Goal: Information Seeking & Learning: Check status

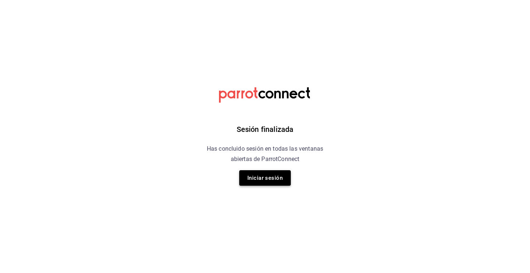
click at [257, 179] on button "Iniciar sesión" at bounding box center [264, 177] width 51 height 15
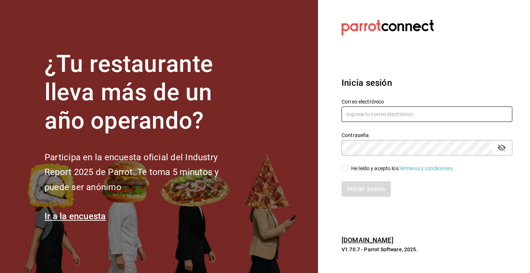
type input "[EMAIL_ADDRESS][DOMAIN_NAME]"
click at [345, 170] on input "He leído y acepto los Términos y condiciones." at bounding box center [344, 168] width 7 height 7
checkbox input "true"
click at [354, 191] on button "Iniciar sesión" at bounding box center [366, 188] width 50 height 15
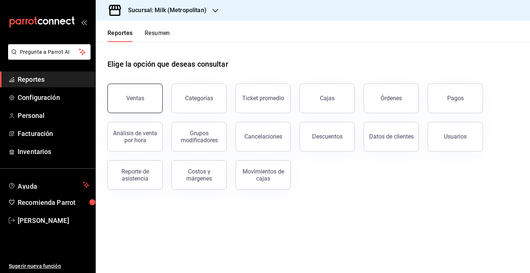
click at [130, 99] on div "Ventas" at bounding box center [135, 98] width 18 height 7
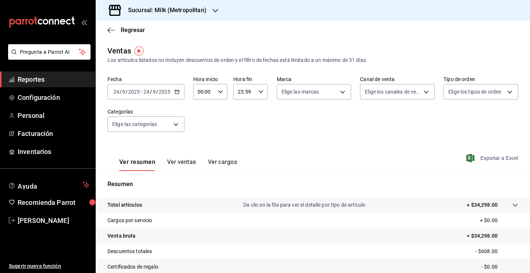
click at [499, 158] on span "Exportar a Excel" at bounding box center [492, 157] width 50 height 9
click at [224, 90] on div "00:00 Hora inicio" at bounding box center [210, 91] width 34 height 15
click at [202, 134] on span "05" at bounding box center [200, 133] width 5 height 6
type input "05:00"
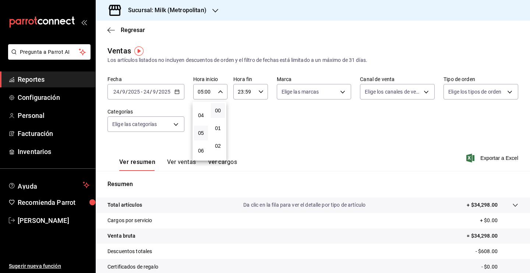
click at [269, 140] on div at bounding box center [265, 136] width 530 height 273
click at [135, 28] on span "Regresar" at bounding box center [133, 29] width 24 height 7
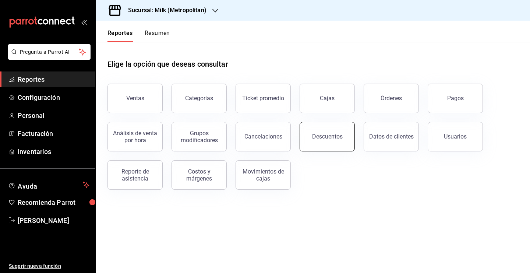
click at [348, 132] on button "Descuentos" at bounding box center [326, 136] width 55 height 29
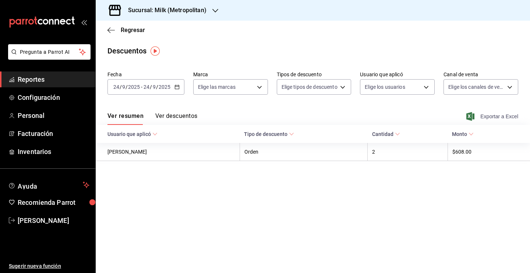
click at [485, 118] on span "Exportar a Excel" at bounding box center [492, 116] width 50 height 9
click at [248, 106] on div "Ver resumen Ver descuentos Exportar a Excel" at bounding box center [313, 113] width 434 height 21
click at [135, 29] on span "Regresar" at bounding box center [133, 29] width 24 height 7
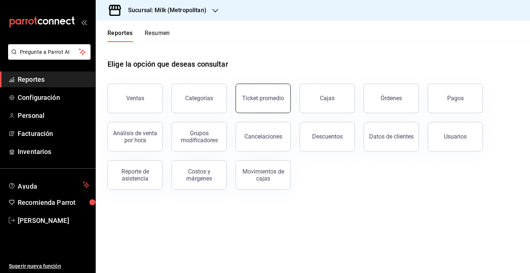
click at [283, 102] on button "Ticket promedio" at bounding box center [262, 97] width 55 height 29
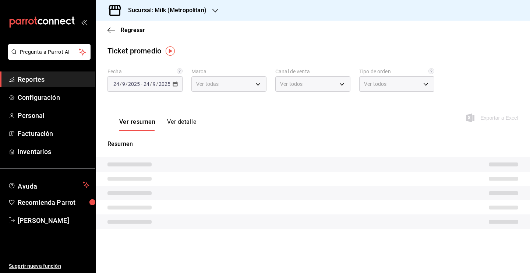
type input "57c9fc47-e65f-4221-a10c-96a6466a6251"
type input "PARROT,UBER_EATS,RAPPI,DIDI_FOOD,ONLINE"
type input "c6efb9bd-abd5-48a3-8783-83cc8f48df17,ac96d0b7-0302-404a-8271-ab3d4d47528d,08d44…"
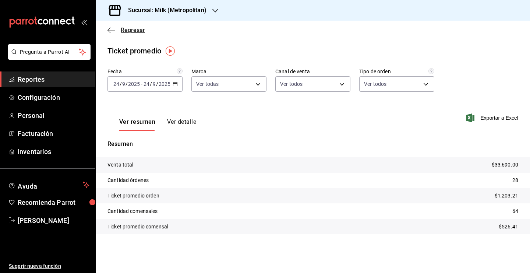
click at [139, 27] on span "Regresar" at bounding box center [133, 29] width 24 height 7
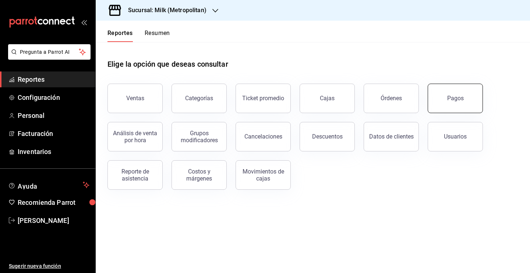
click at [443, 103] on button "Pagos" at bounding box center [454, 97] width 55 height 29
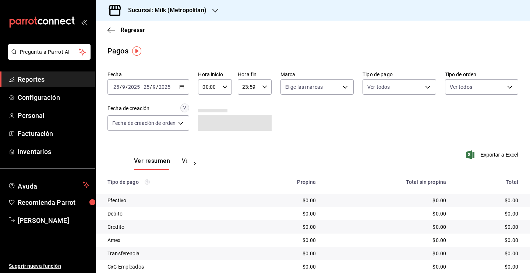
click at [184, 87] on icon "button" at bounding box center [181, 86] width 5 height 5
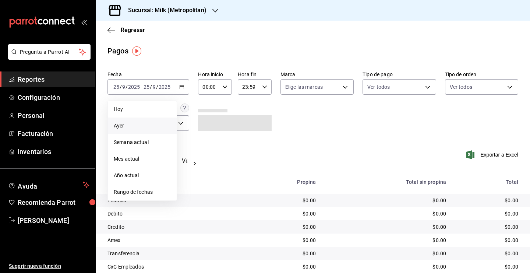
click at [148, 126] on span "Ayer" at bounding box center [142, 126] width 57 height 8
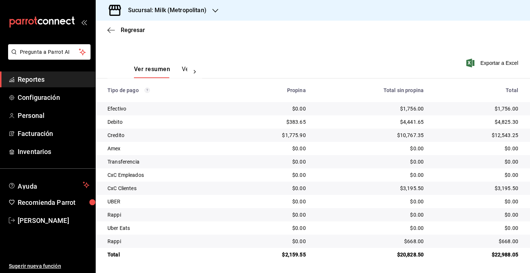
click at [194, 70] on icon at bounding box center [194, 71] width 7 height 7
click at [173, 70] on button "Ver pagos" at bounding box center [174, 71] width 28 height 13
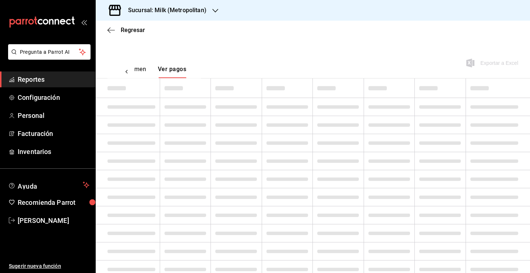
scroll to position [0, 22]
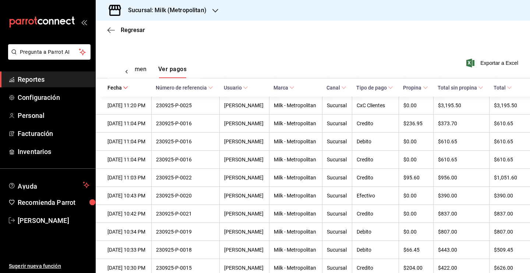
click at [135, 71] on button "Ver resumen" at bounding box center [129, 71] width 34 height 13
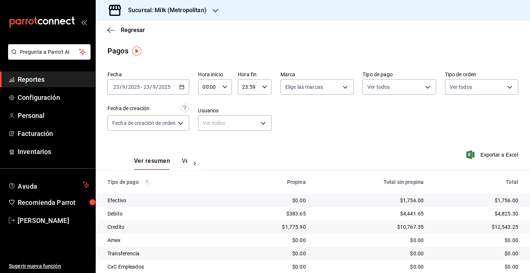
click at [184, 85] on \(Stroke\) "button" at bounding box center [181, 87] width 4 height 4
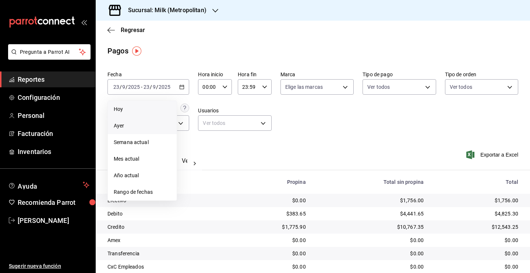
click at [152, 114] on li "Hoy" at bounding box center [142, 109] width 69 height 17
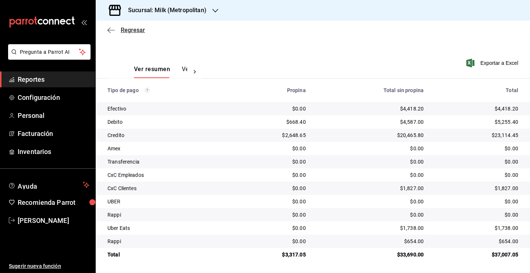
click at [129, 29] on span "Regresar" at bounding box center [133, 29] width 24 height 7
